Goal: Task Accomplishment & Management: Manage account settings

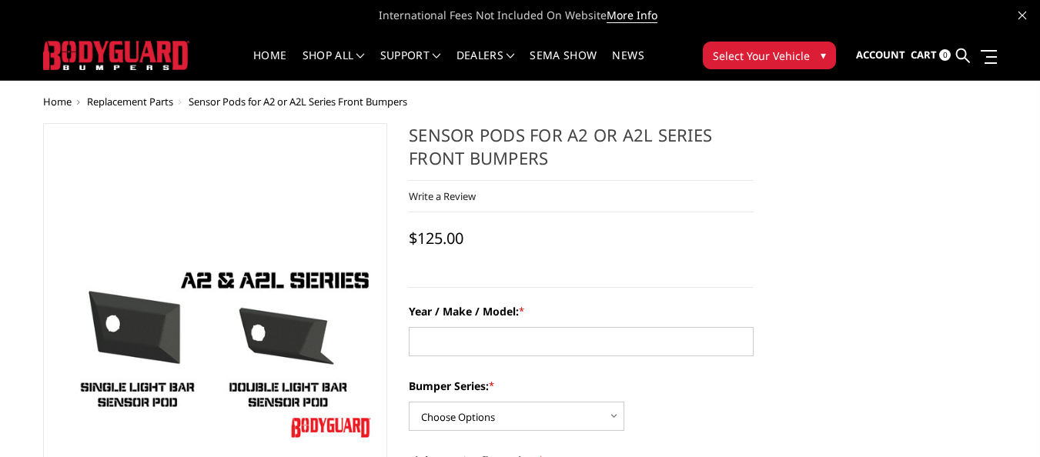
click at [912, 57] on span "Cart" at bounding box center [924, 55] width 26 height 14
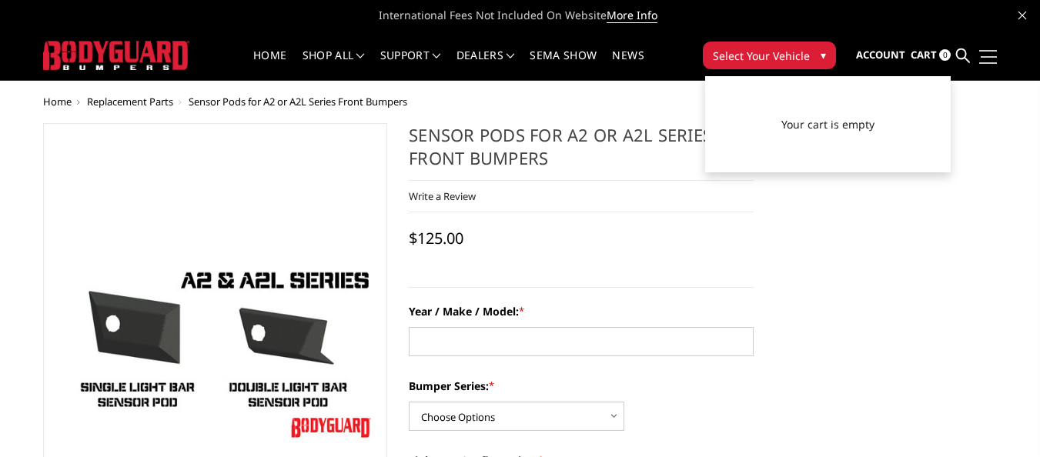
click at [983, 52] on link at bounding box center [986, 56] width 22 height 16
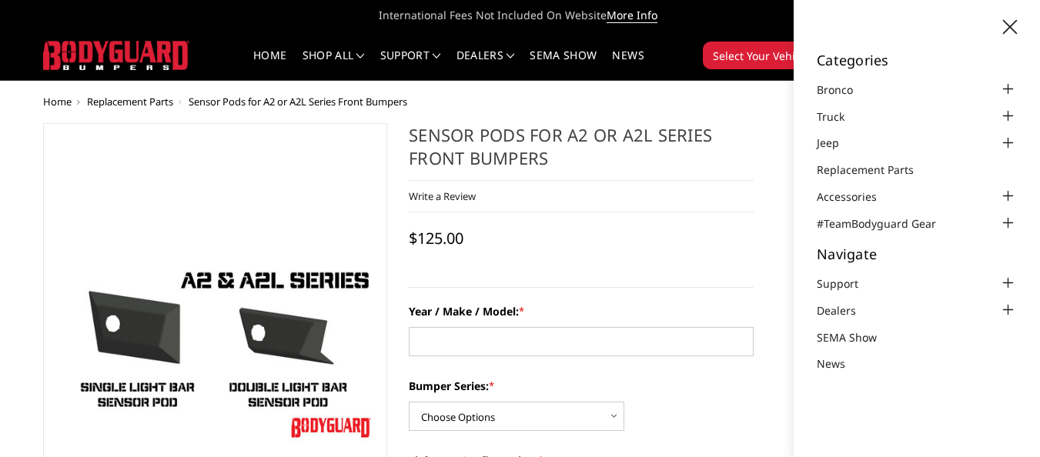
click at [765, 75] on div "Home shop all Bronco 2021-2025 Bronco Front 2021-2025 Bronco Rear 2021-2025 Bro…" at bounding box center [520, 55] width 631 height 49
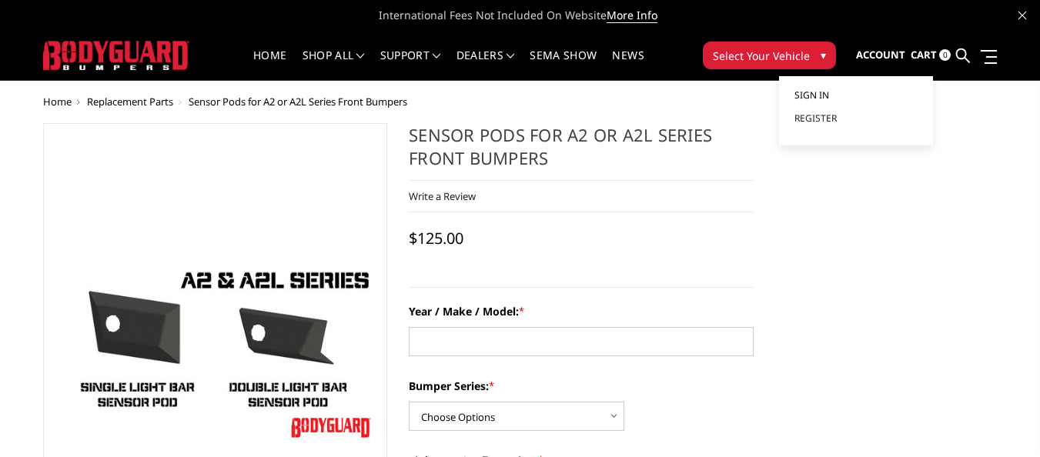
click at [812, 92] on span "Sign in" at bounding box center [811, 95] width 35 height 13
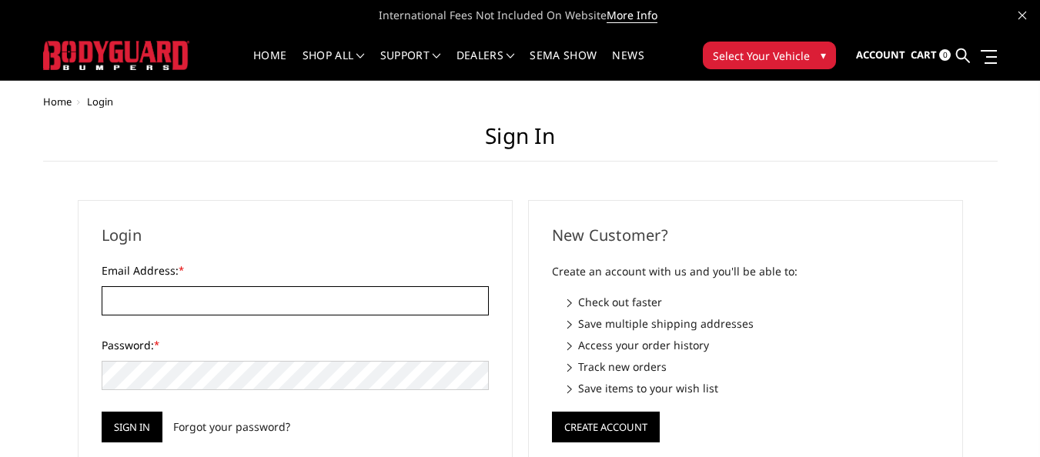
click at [176, 289] on input "Email Address: *" at bounding box center [295, 300] width 387 height 29
click at [168, 299] on input "Email Address: *" at bounding box center [295, 300] width 387 height 29
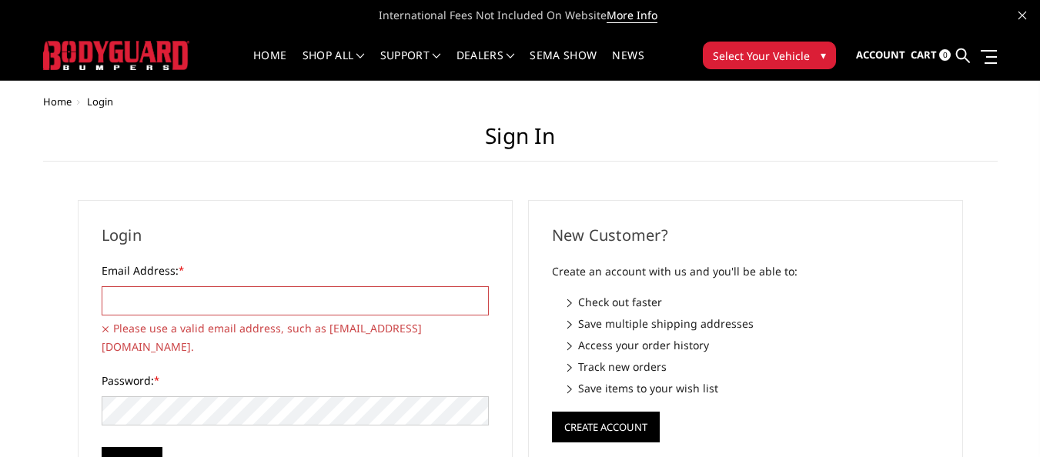
type input "andrew@rossmonsterdesign.com"
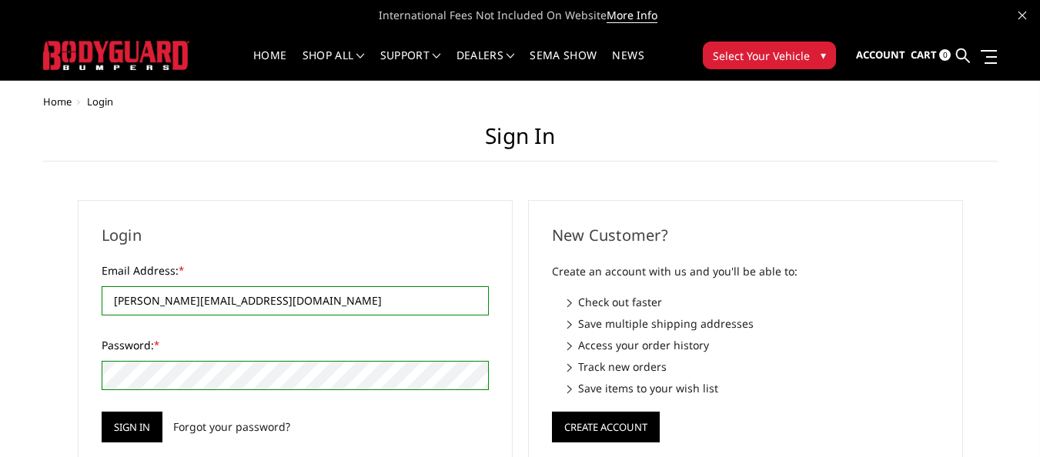
click at [72, 353] on div "Login Email Address: * andrew@rossmonsterdesign.com Please use a valid email ad…" at bounding box center [295, 333] width 450 height 266
click at [131, 419] on input "Sign in" at bounding box center [132, 427] width 61 height 31
